Goal: Complete application form

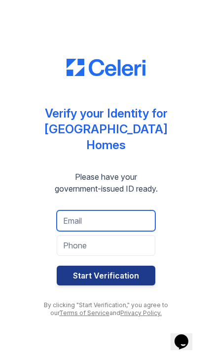
click at [117, 224] on input "email" at bounding box center [106, 220] width 99 height 21
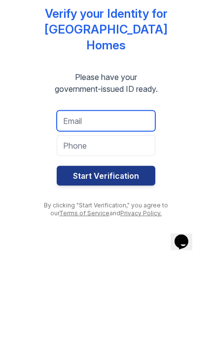
type input "[EMAIL_ADDRESS][DOMAIN_NAME]"
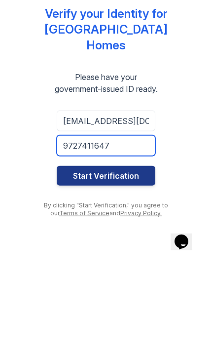
type input "9727411647"
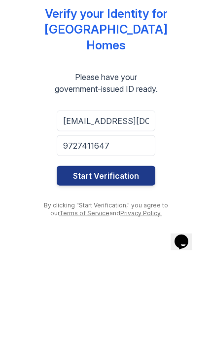
click at [135, 266] on button "Start Verification" at bounding box center [106, 276] width 99 height 20
